Goal: Transaction & Acquisition: Purchase product/service

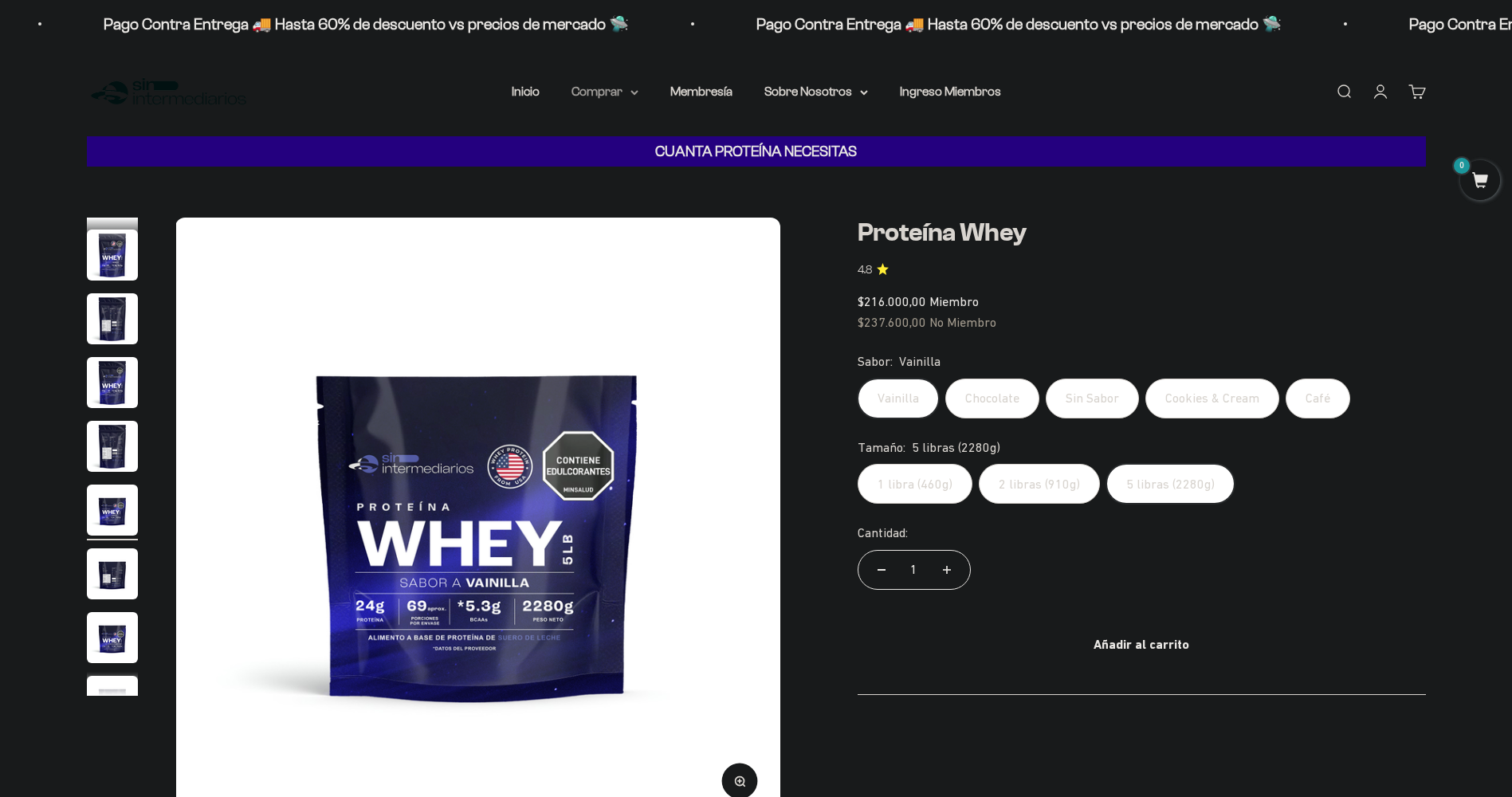
click at [634, 91] on icon at bounding box center [635, 93] width 8 height 6
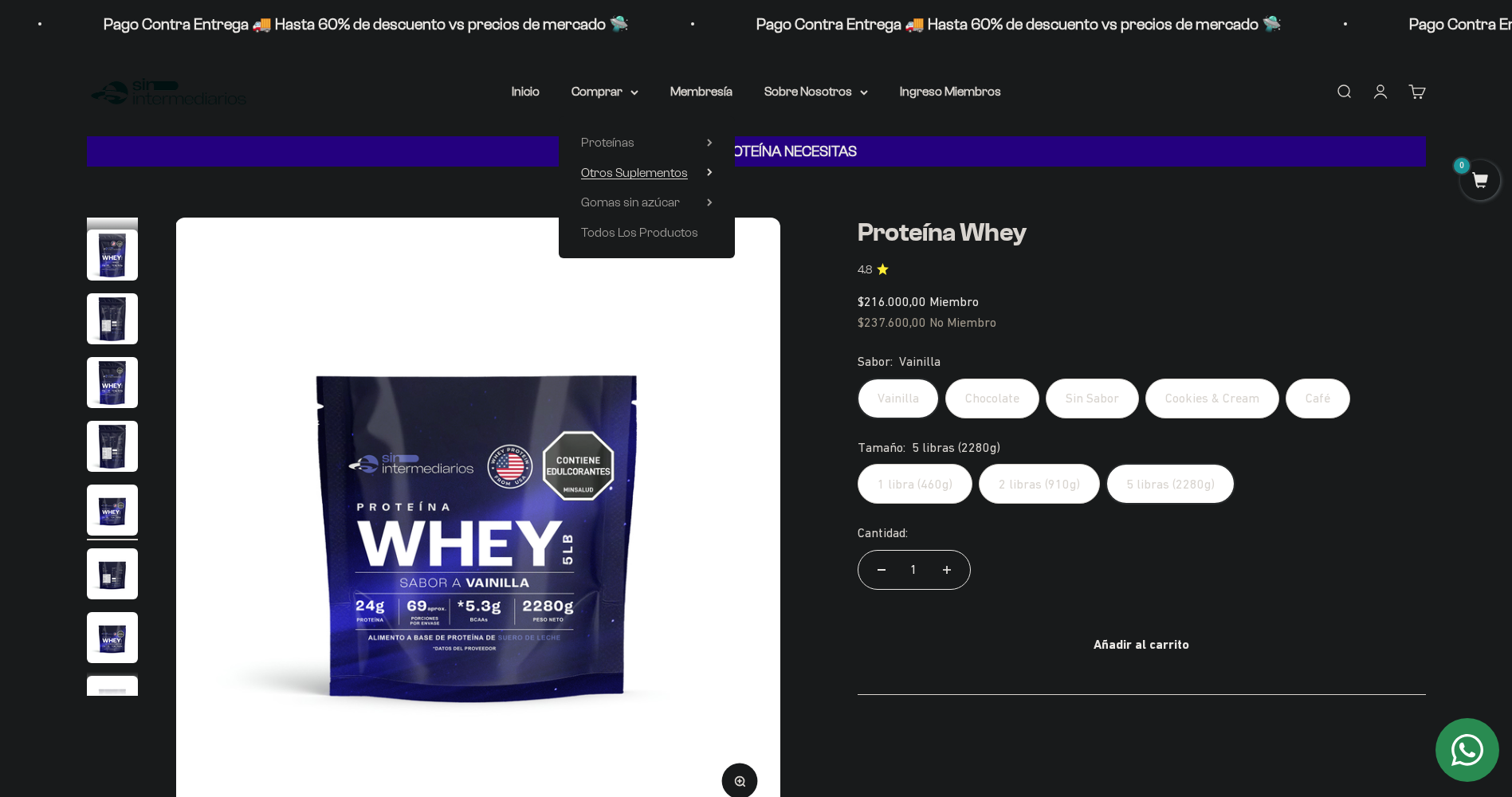
click at [688, 169] on span "Otros Suplementos" at bounding box center [635, 172] width 107 height 20
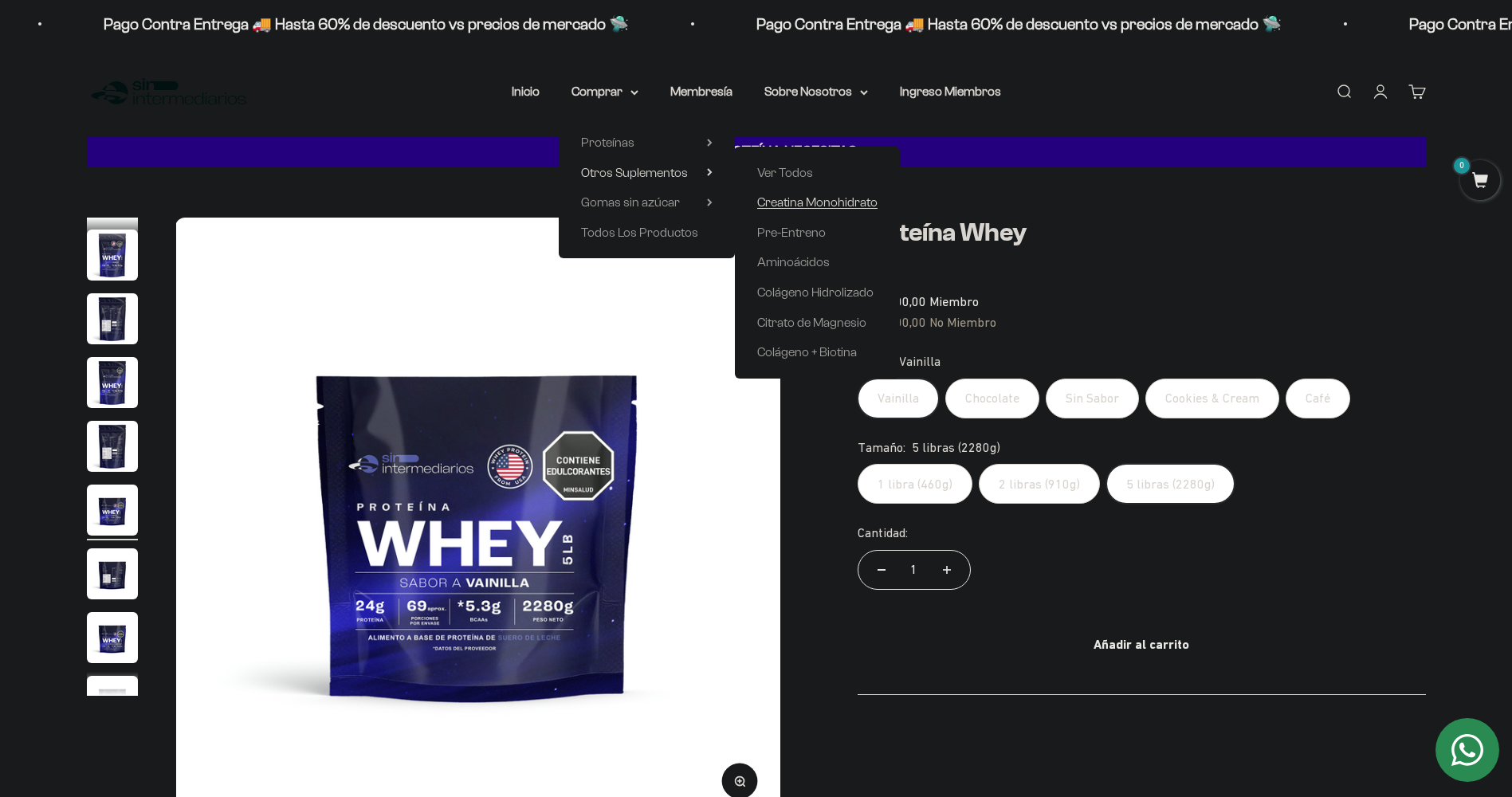
click at [790, 204] on span "Creatina Monohidrato" at bounding box center [817, 202] width 120 height 14
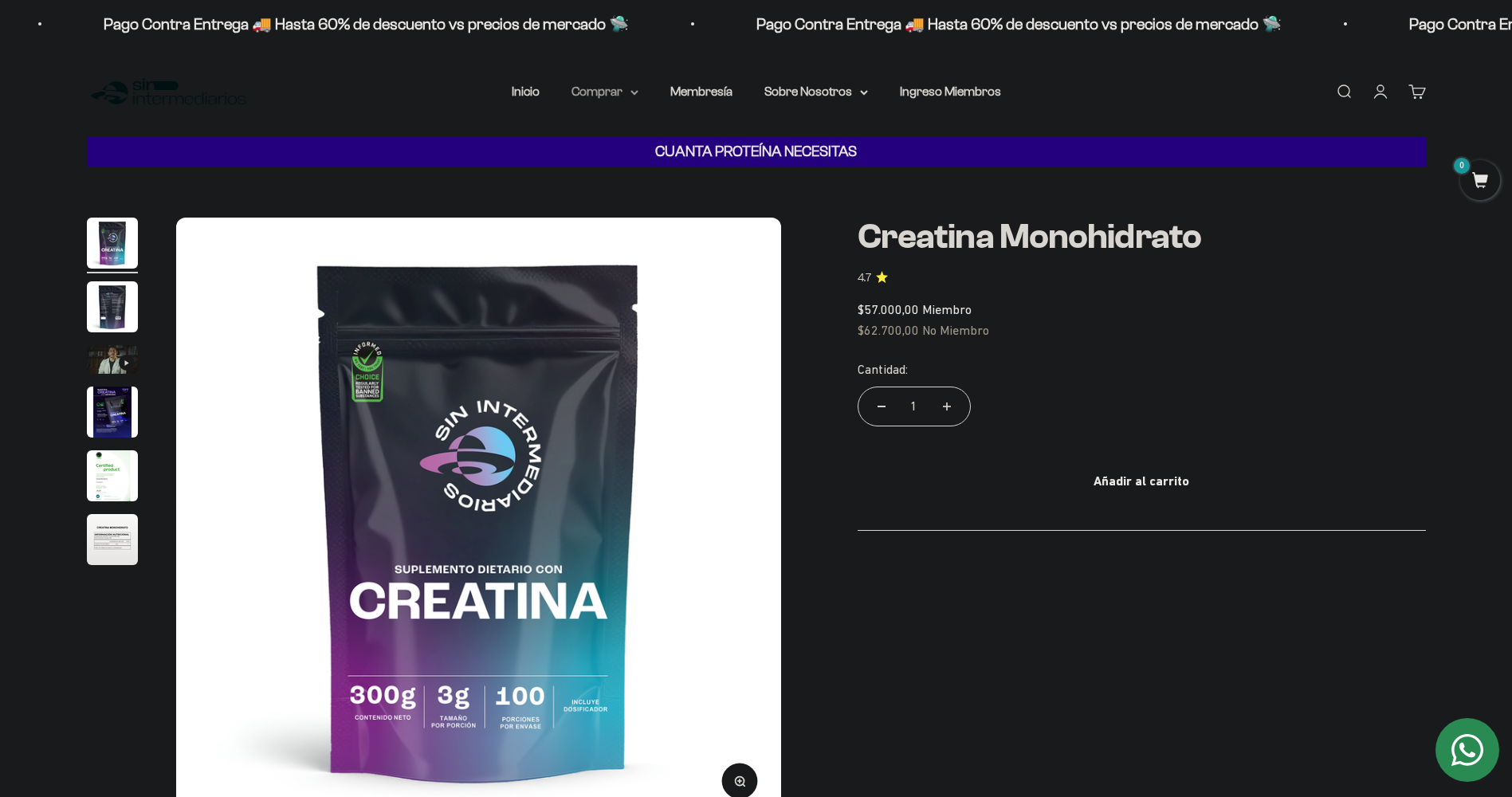
click at [610, 92] on summary "Comprar" at bounding box center [604, 91] width 67 height 20
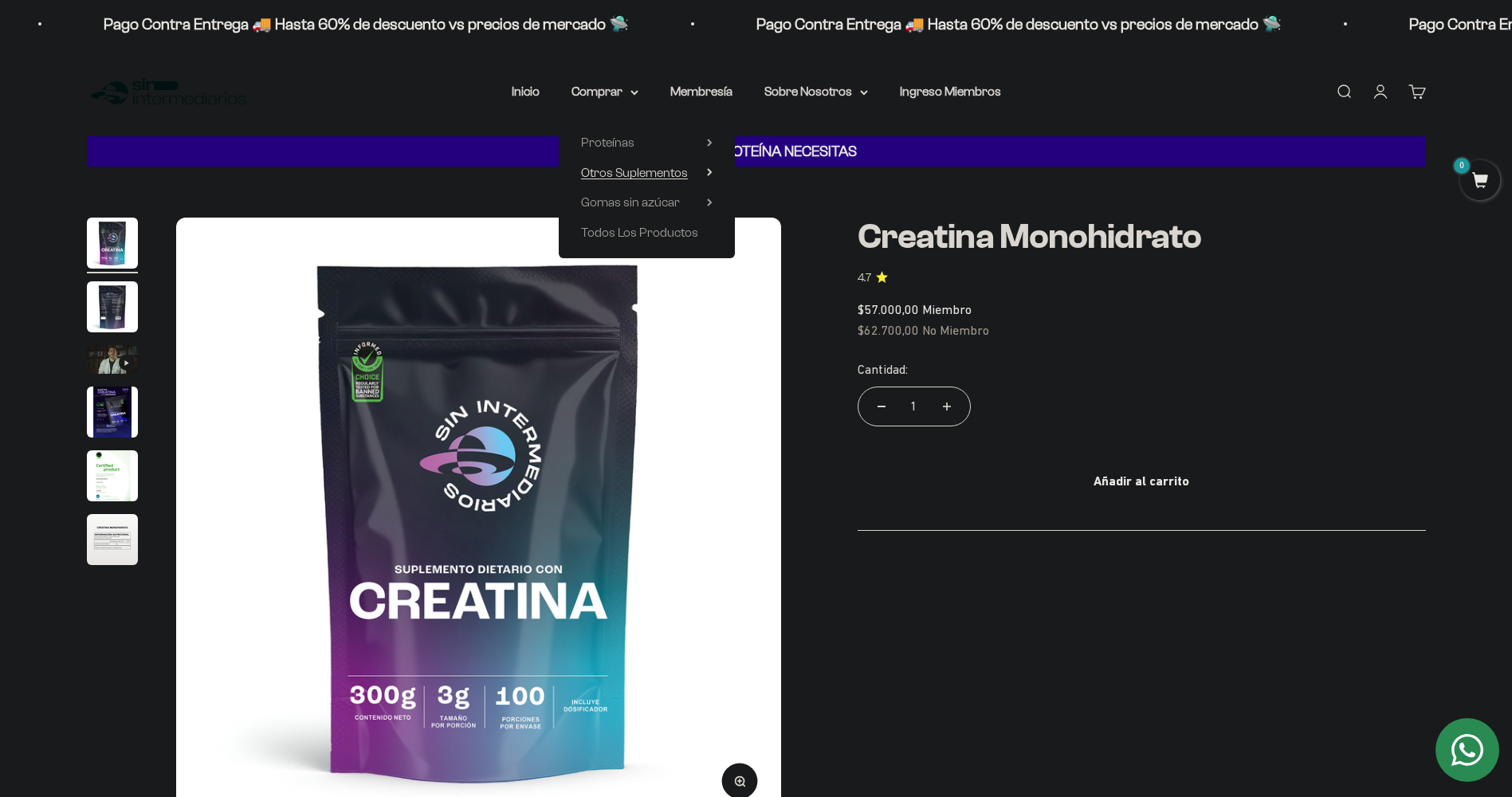
click at [630, 164] on span "Otros Suplementos" at bounding box center [635, 172] width 107 height 20
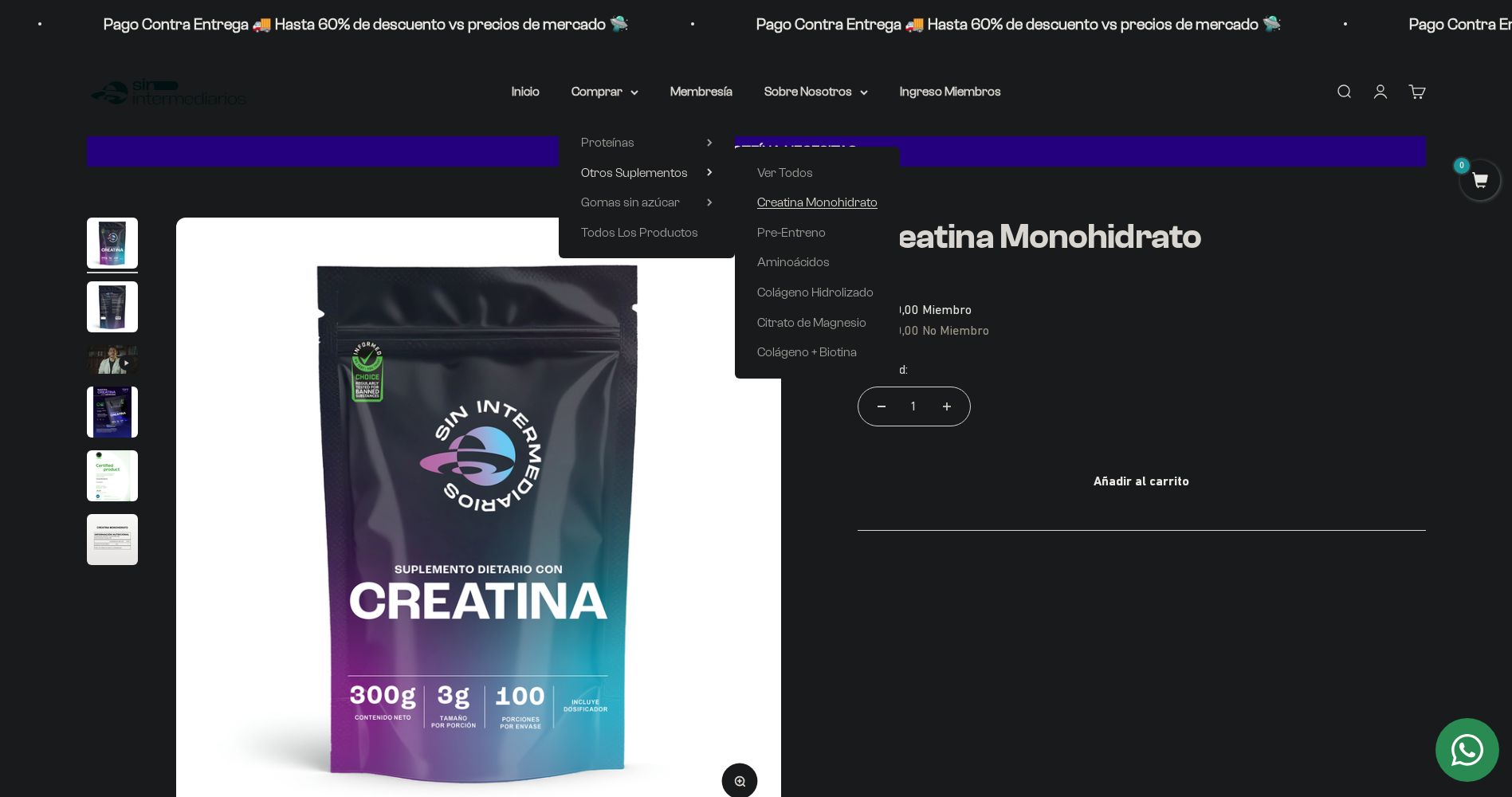
click at [788, 206] on span "Creatina Monohidrato" at bounding box center [817, 202] width 120 height 14
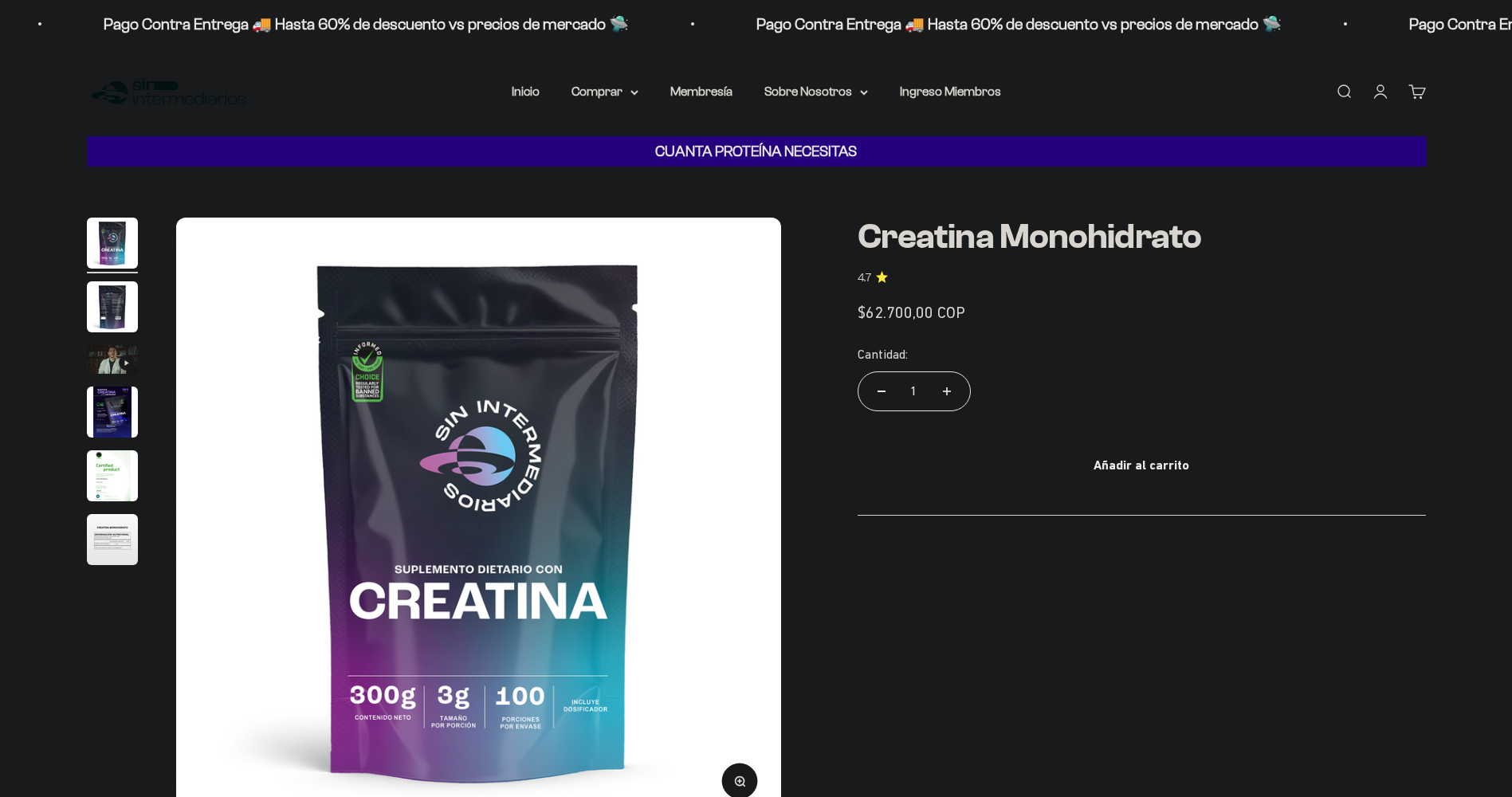
click at [1071, 333] on safe-sticky "Creatina Monohidrato 4.7 Precio de oferta $62.700,00 COP Calidad de líder, prec…" at bounding box center [1142, 366] width 568 height 298
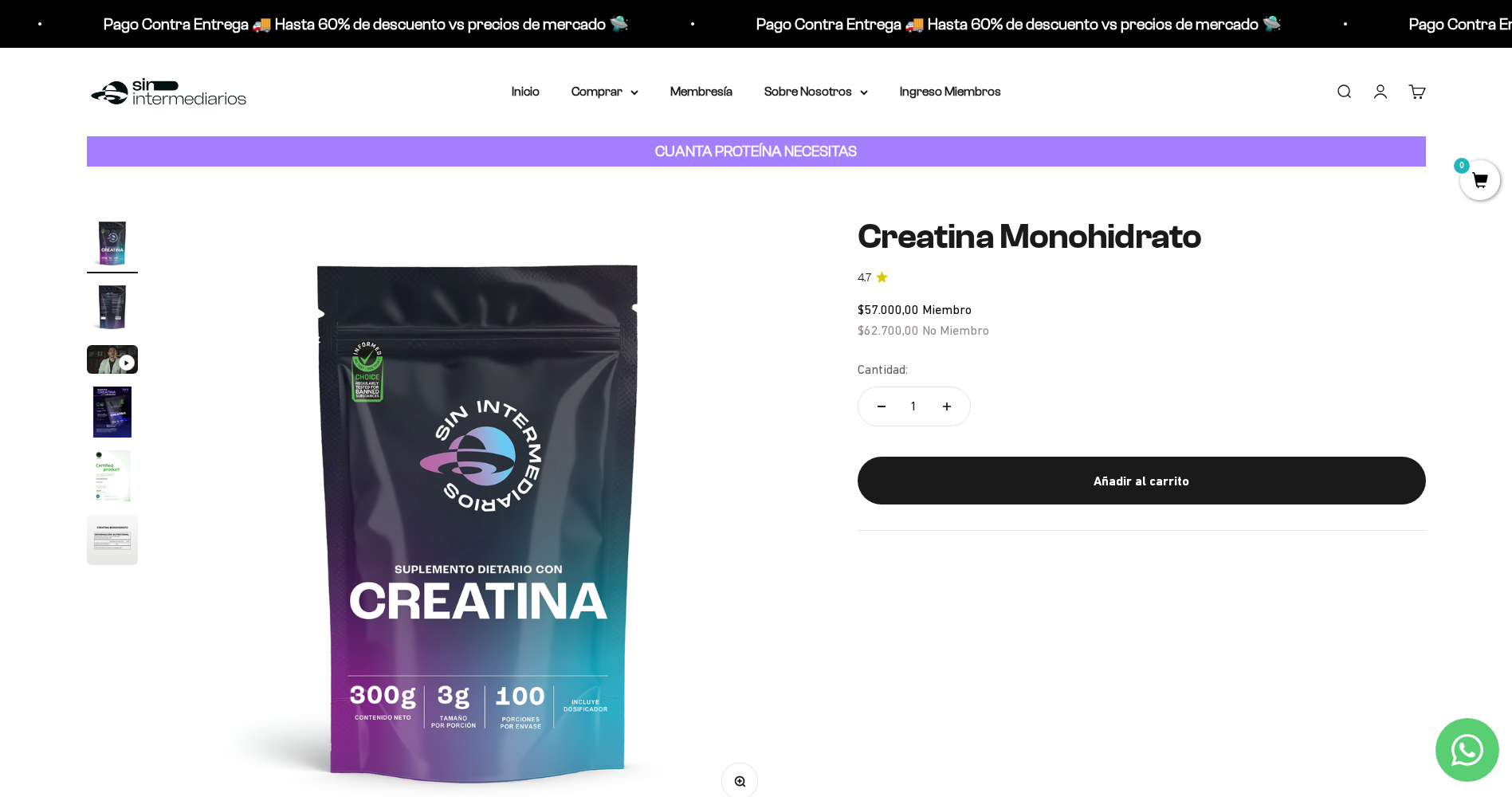
click at [1128, 295] on safe-sticky "Creatina Monohidrato 4.7 $57.000,00 Miembro $62.700,00 No Miembro Calidad de lí…" at bounding box center [1142, 374] width 568 height 313
click at [620, 93] on summary "Comprar" at bounding box center [604, 91] width 67 height 20
click at [710, 170] on icon at bounding box center [710, 172] width 6 height 8
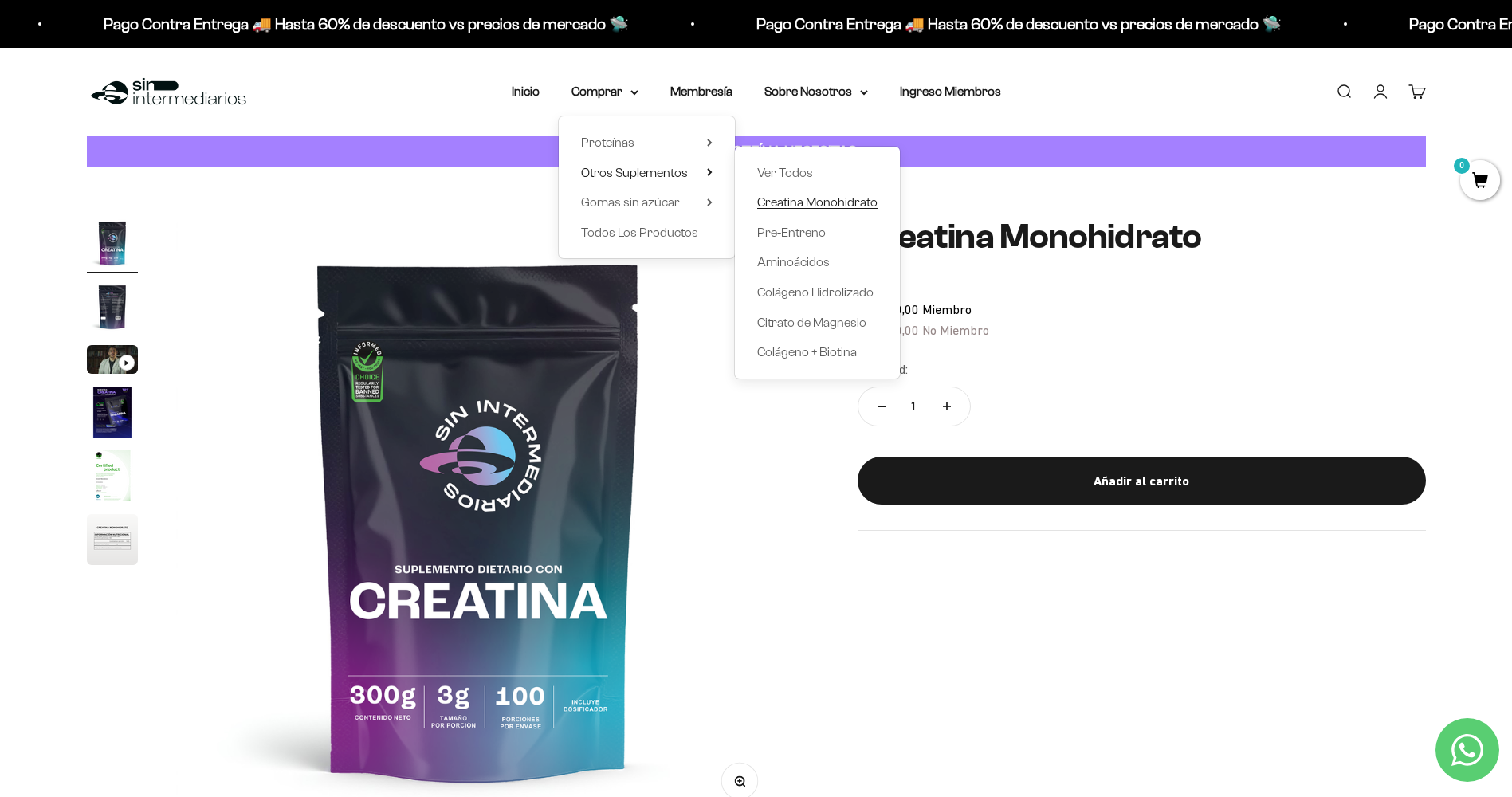
click at [815, 204] on span "Creatina Monohidrato" at bounding box center [817, 202] width 120 height 14
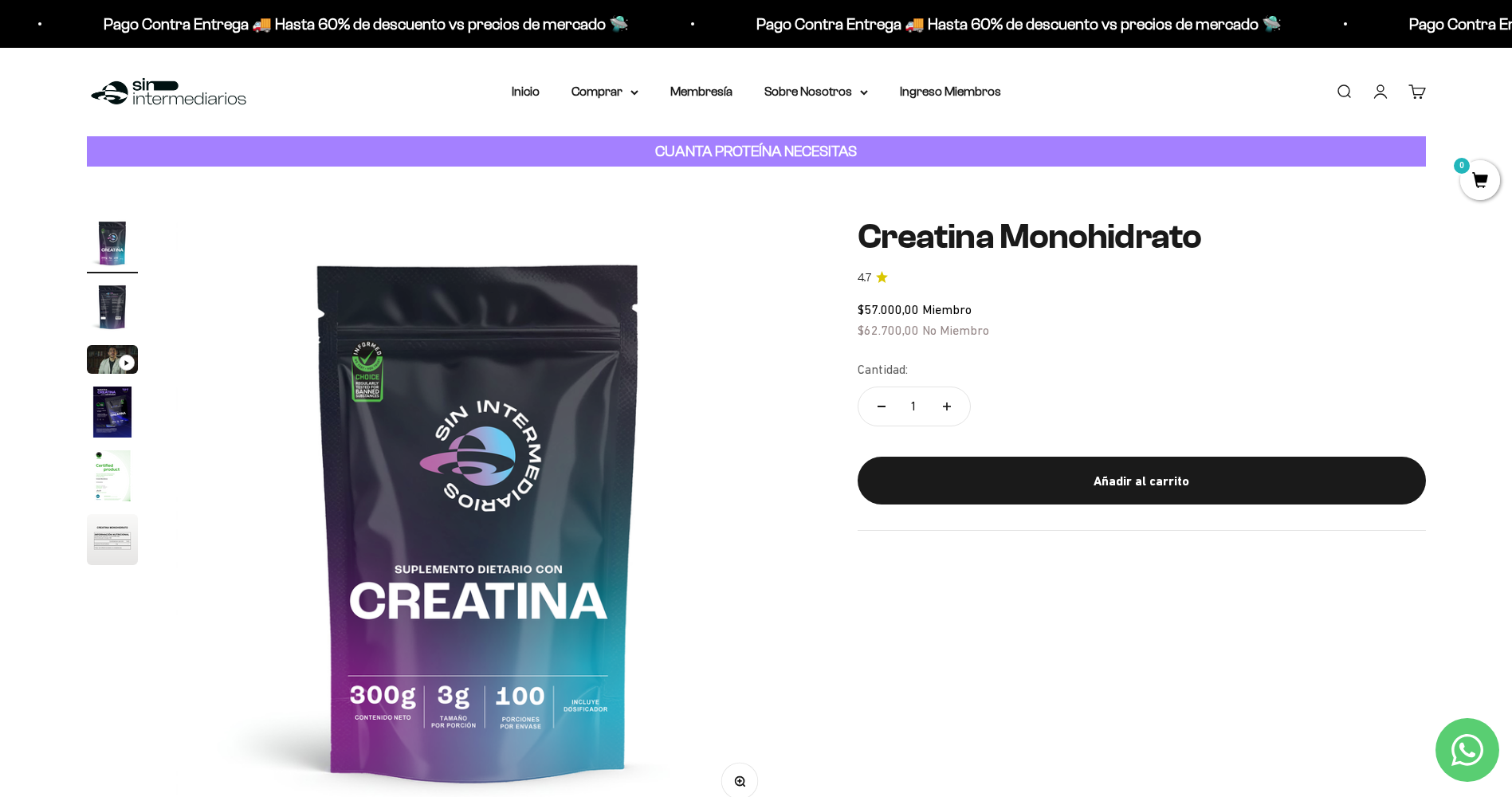
click at [948, 413] on button "Aumentar cantidad" at bounding box center [947, 406] width 47 height 38
click at [873, 408] on button "Reducir cantidad" at bounding box center [881, 406] width 47 height 38
type input "1"
click at [1035, 312] on div "$57.000,00 Miembro $62.700,00 No Miembro" at bounding box center [1142, 320] width 568 height 41
click at [1434, 57] on div "Menú Buscar Inicio Comprar Proteínas Ver Todos Whey Iso Vegan Pancakes Pre-Entr…" at bounding box center [756, 91] width 1512 height 88
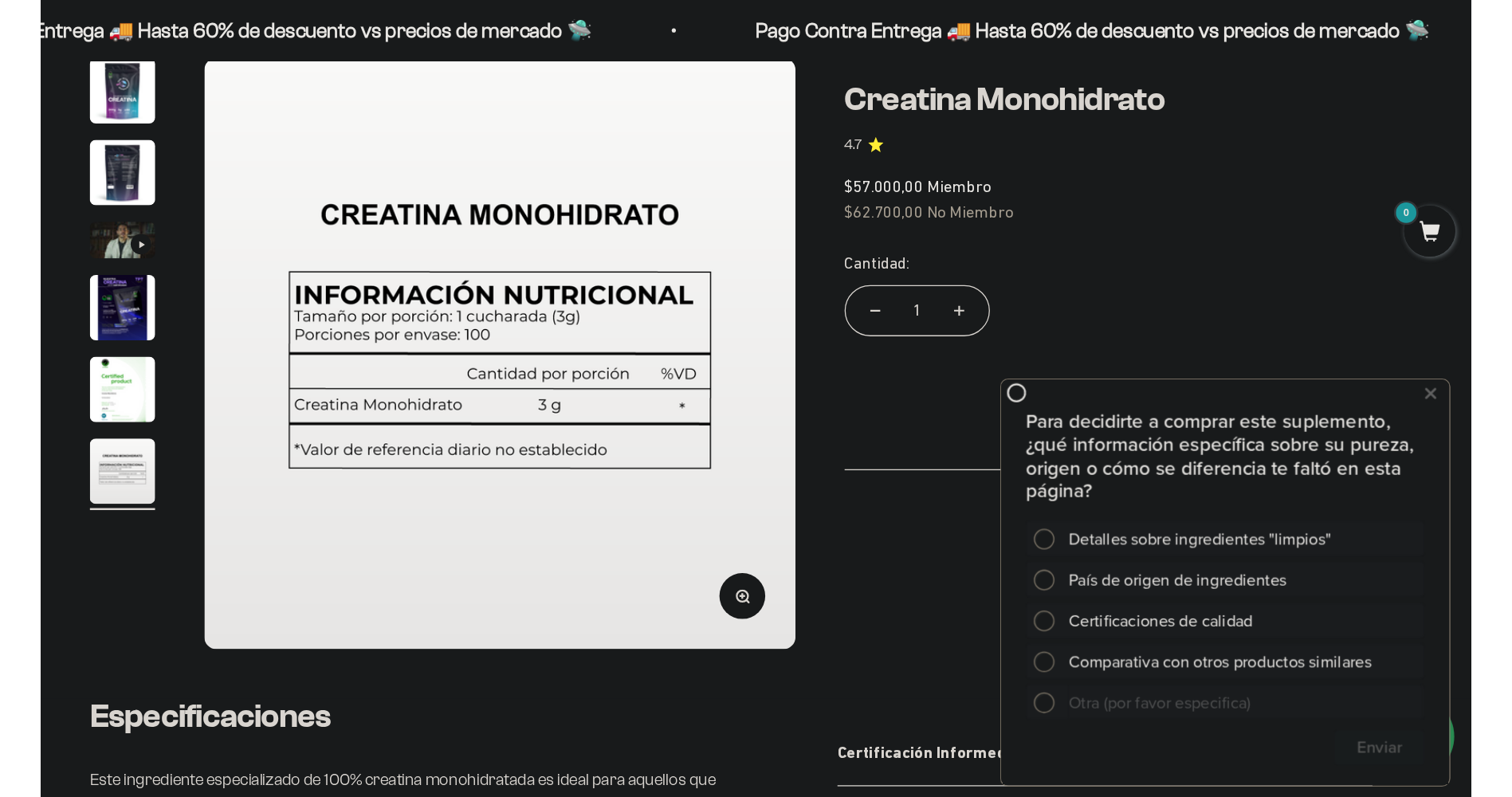
scroll to position [0, 3121]
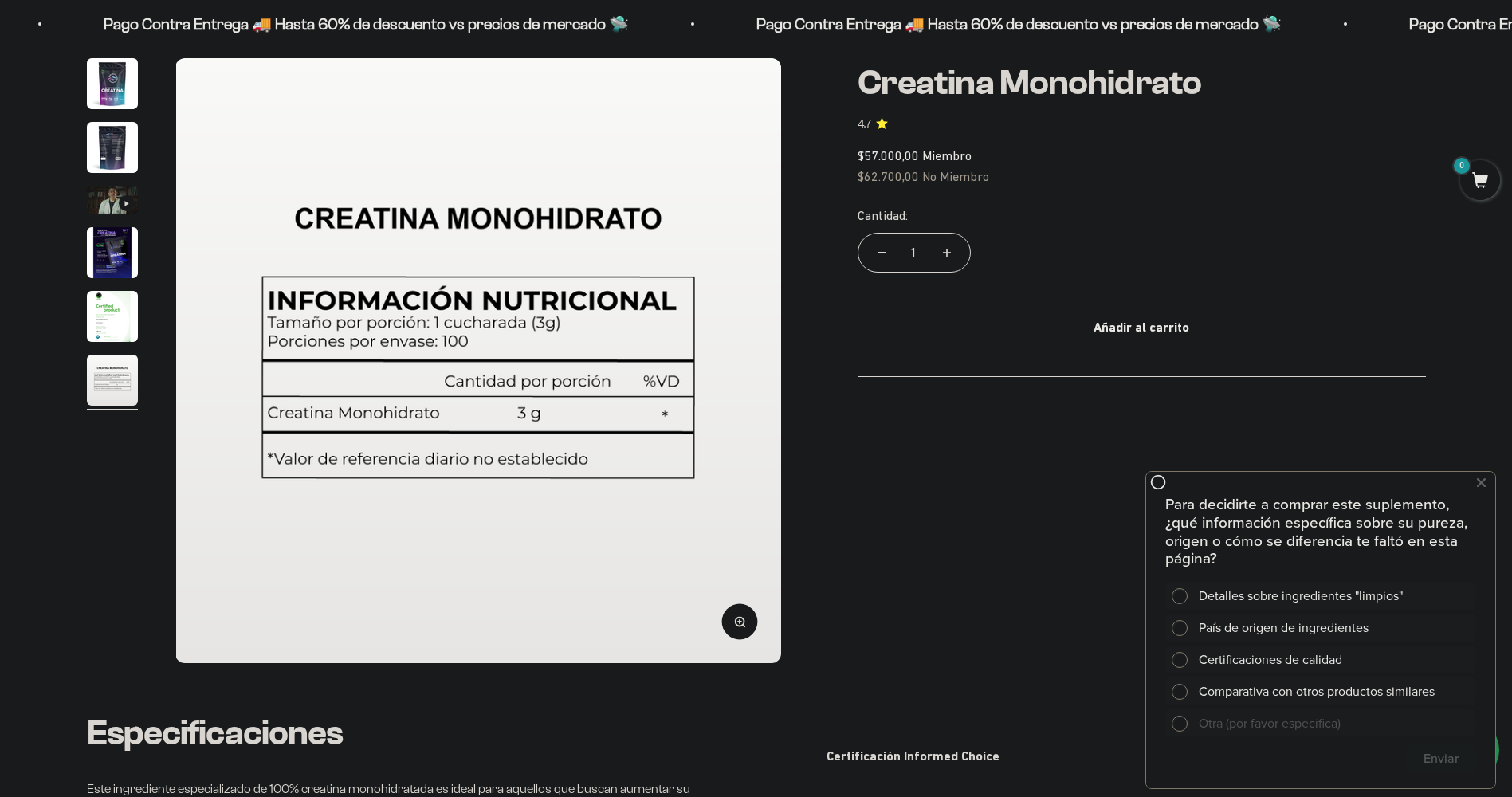
click at [99, 267] on img "Ir al artículo 4" at bounding box center [112, 253] width 51 height 51
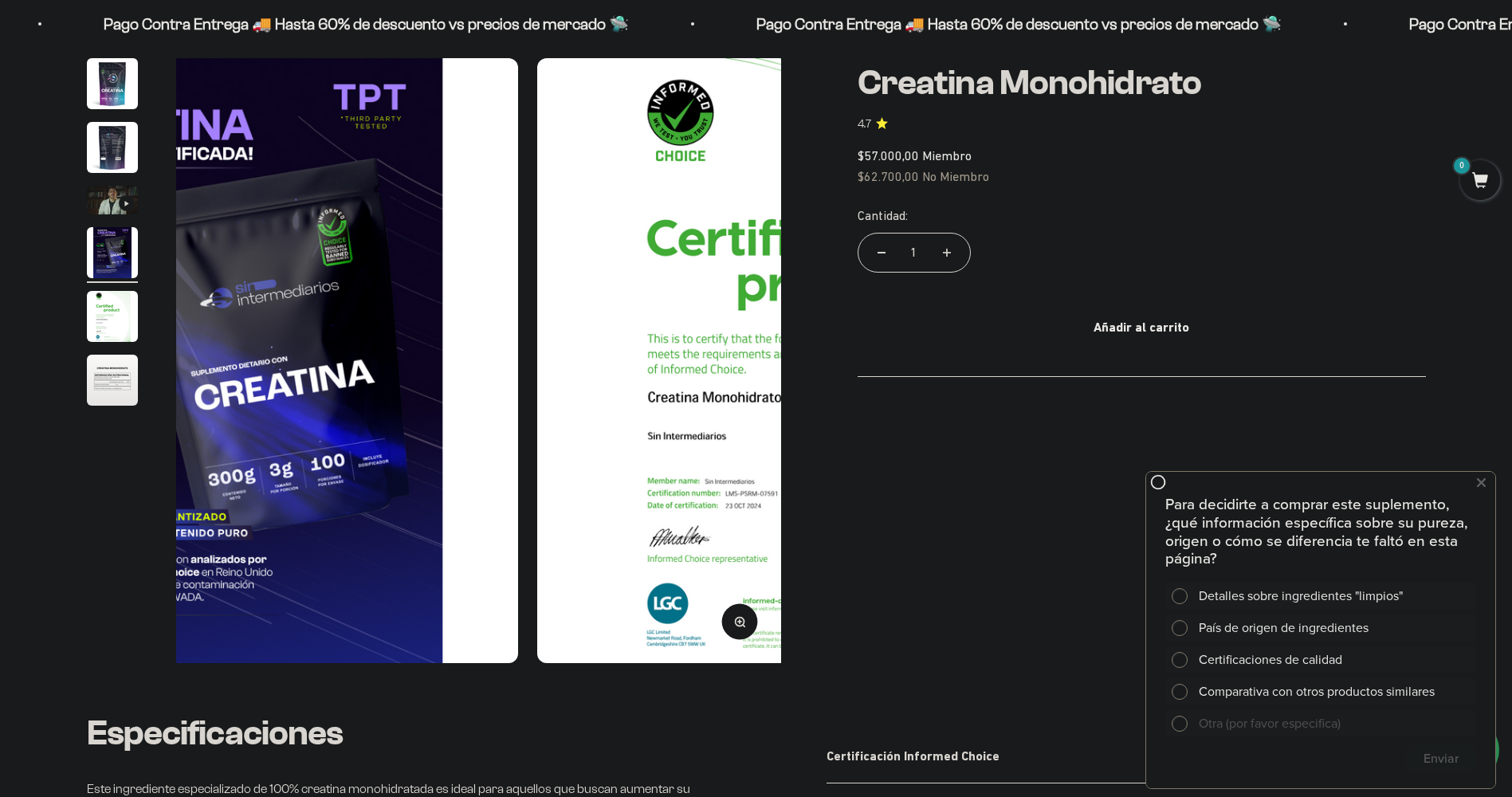
scroll to position [0, 1873]
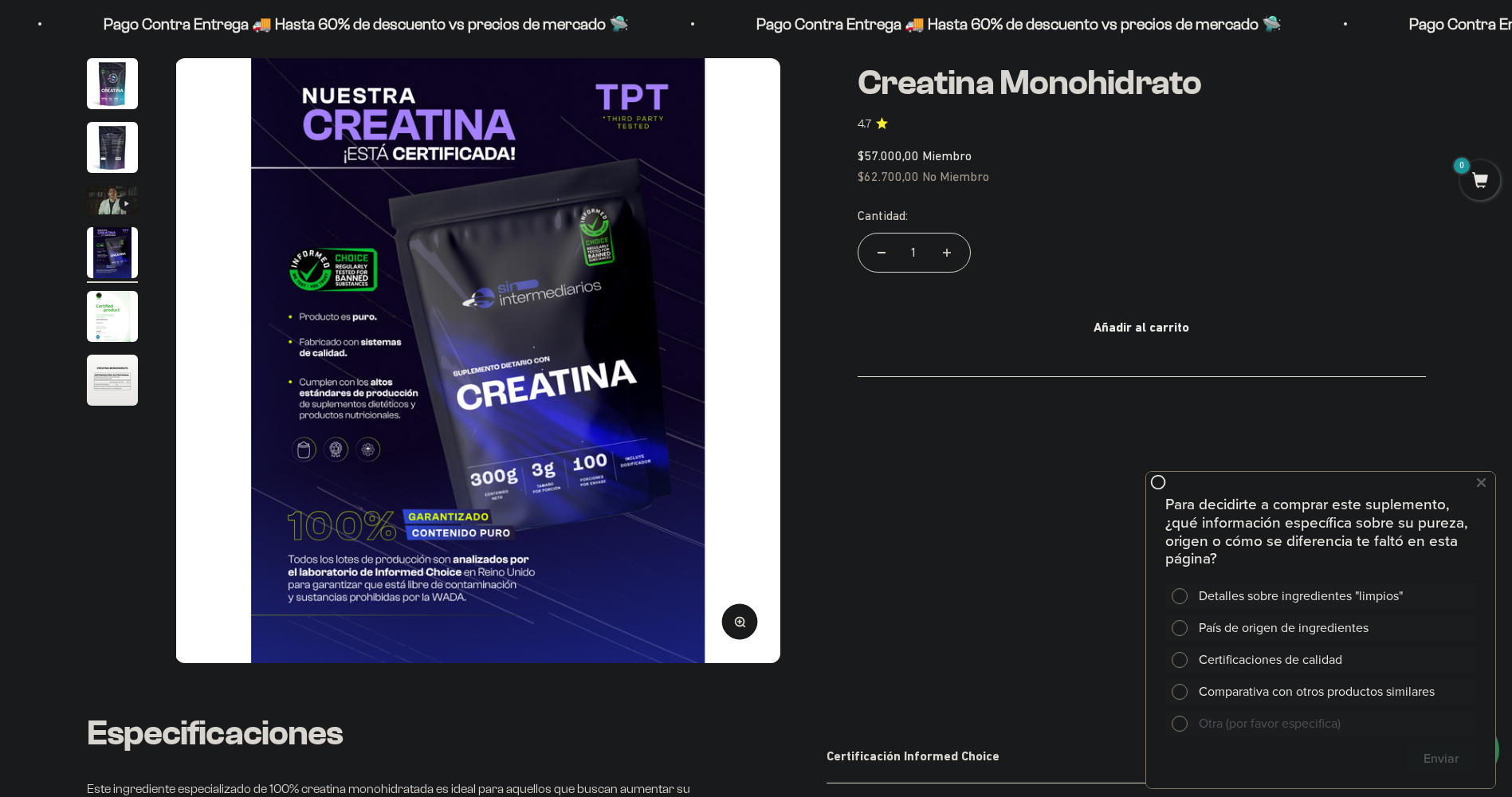
click at [107, 192] on img "Ir al artículo 3" at bounding box center [112, 200] width 51 height 29
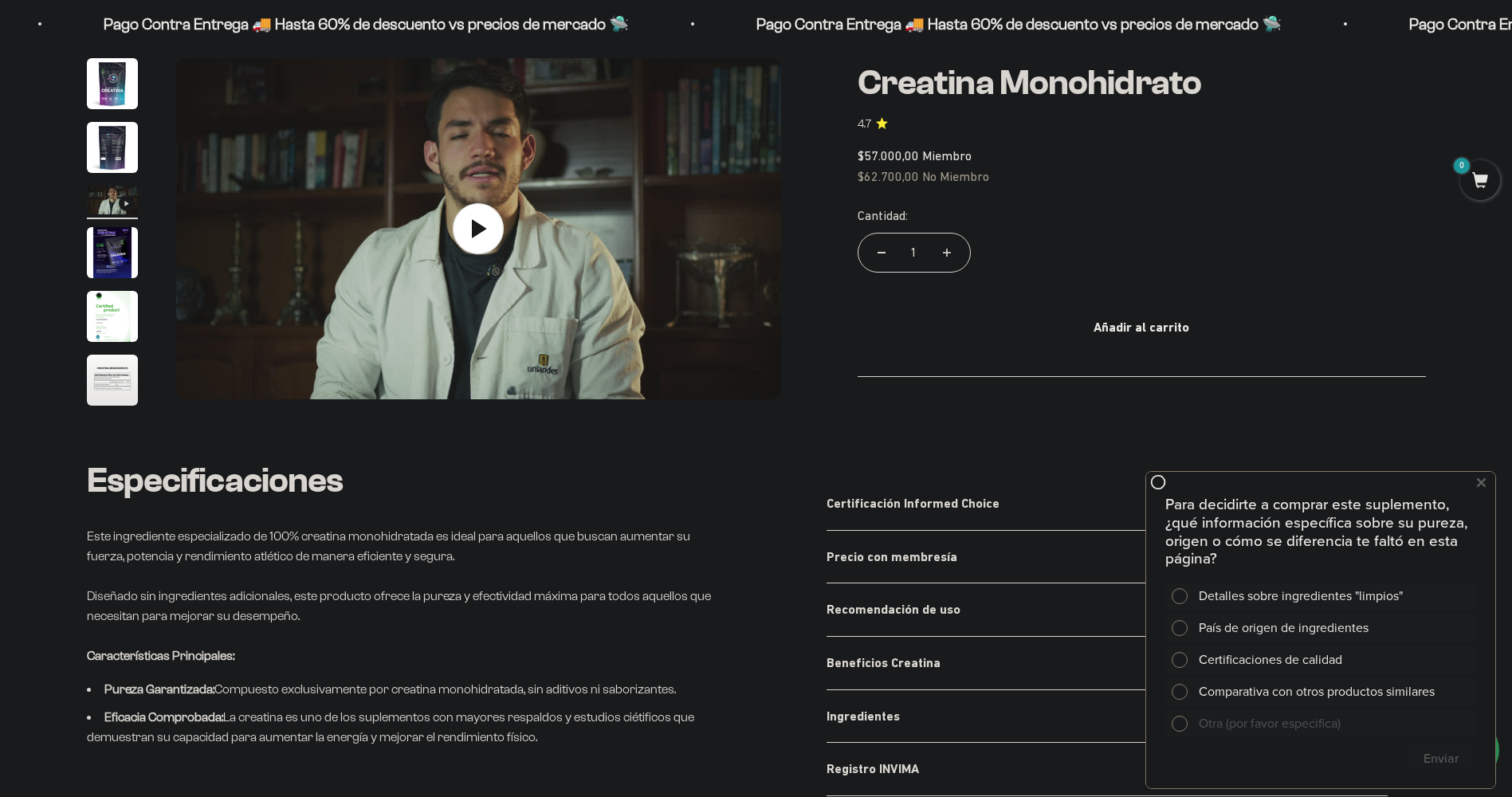
click at [118, 161] on img "Ir al artículo 2" at bounding box center [112, 147] width 51 height 51
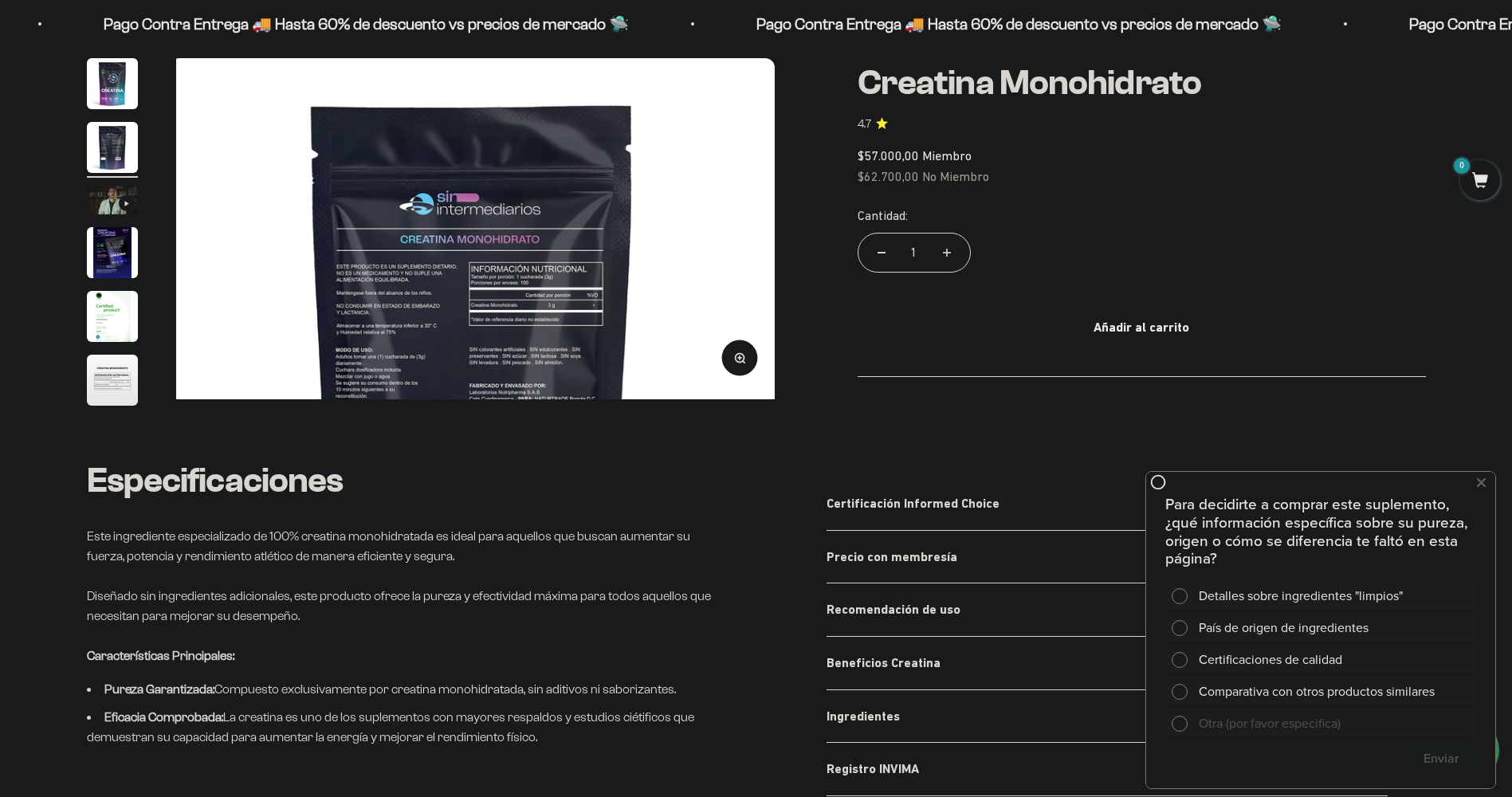
scroll to position [0, 624]
